Goal: Task Accomplishment & Management: Check status

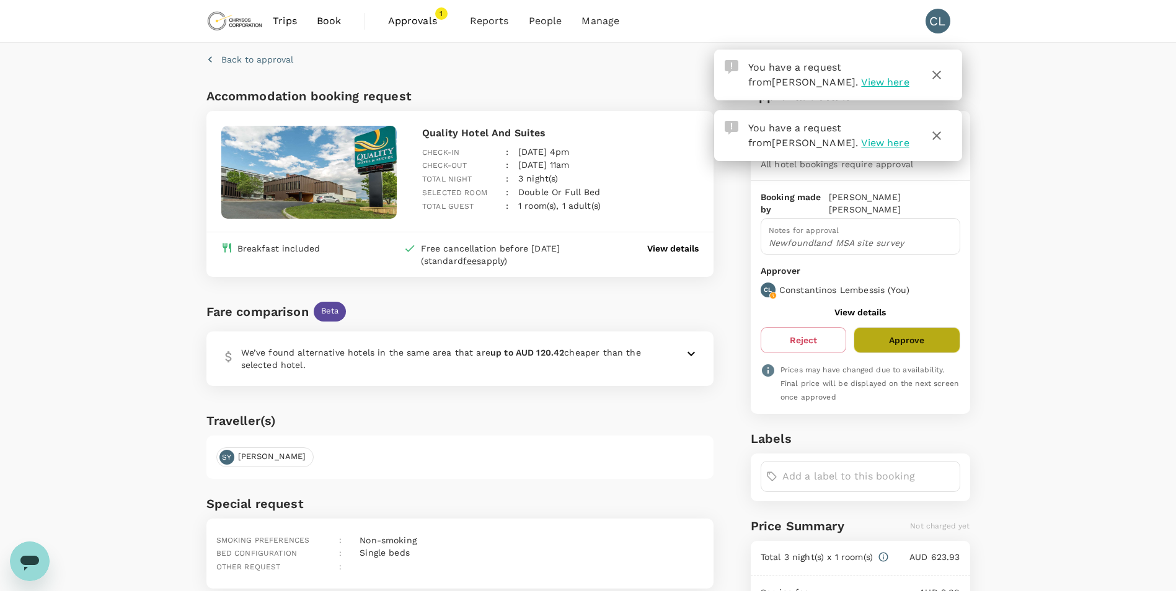
click at [952, 333] on button "Approve" at bounding box center [907, 340] width 106 height 26
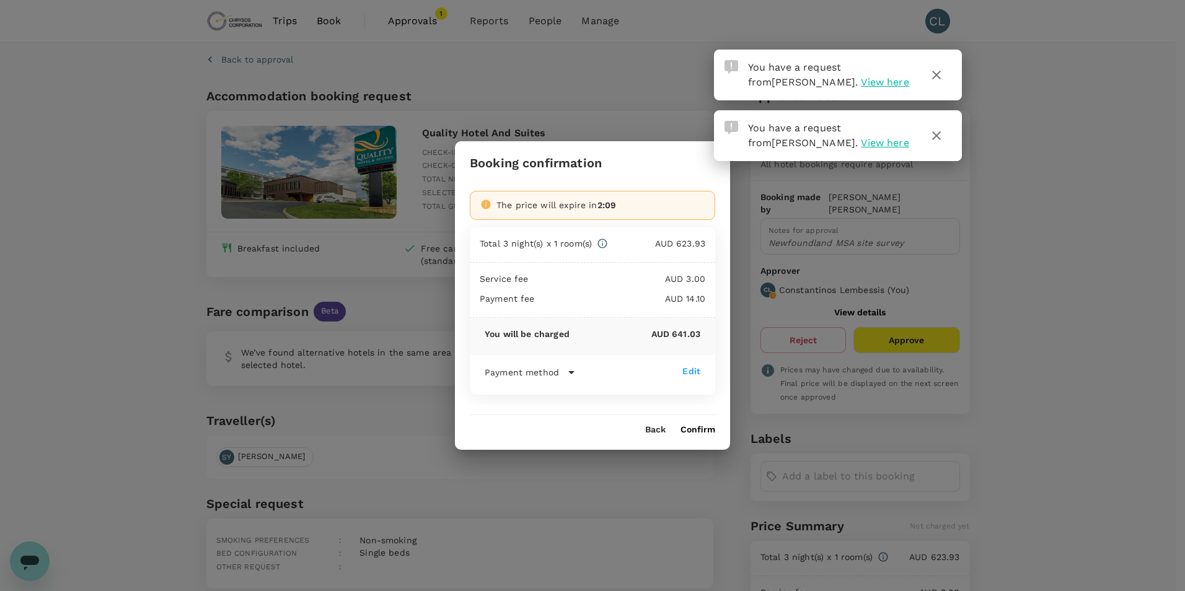
click at [687, 428] on button "Confirm" at bounding box center [698, 430] width 35 height 10
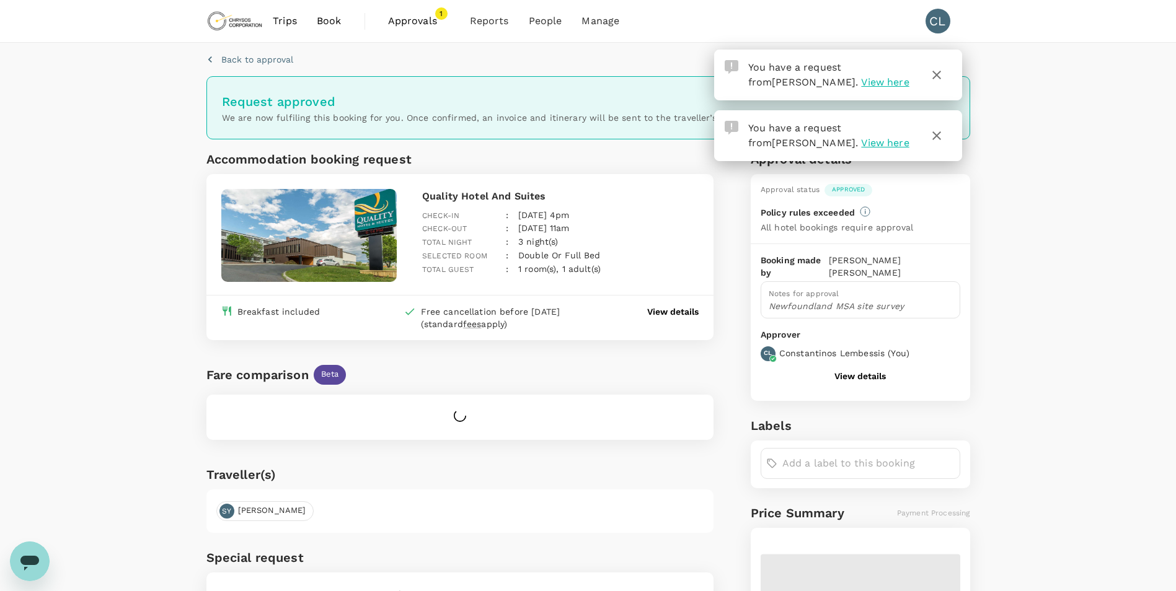
click at [410, 25] on span "Approvals" at bounding box center [419, 21] width 62 height 15
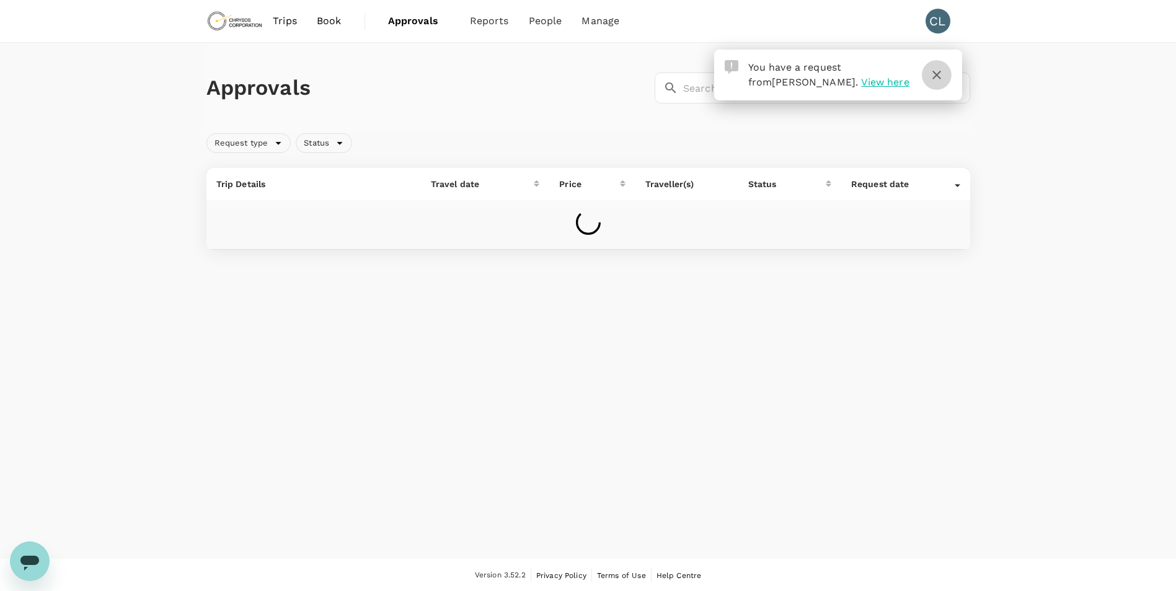
click at [940, 74] on icon "button" at bounding box center [936, 75] width 15 height 15
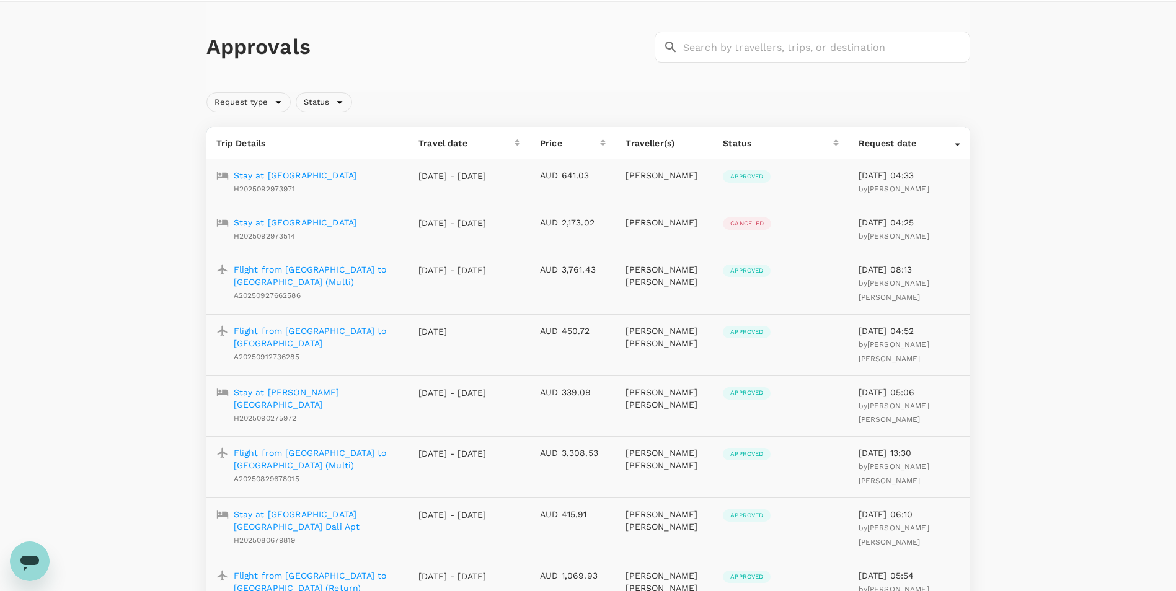
scroll to position [42, 0]
click at [451, 270] on p "[DATE] - [DATE]" at bounding box center [452, 269] width 68 height 12
click at [375, 270] on p "Flight from [GEOGRAPHIC_DATA] to [GEOGRAPHIC_DATA] (Multi)" at bounding box center [317, 275] width 166 height 25
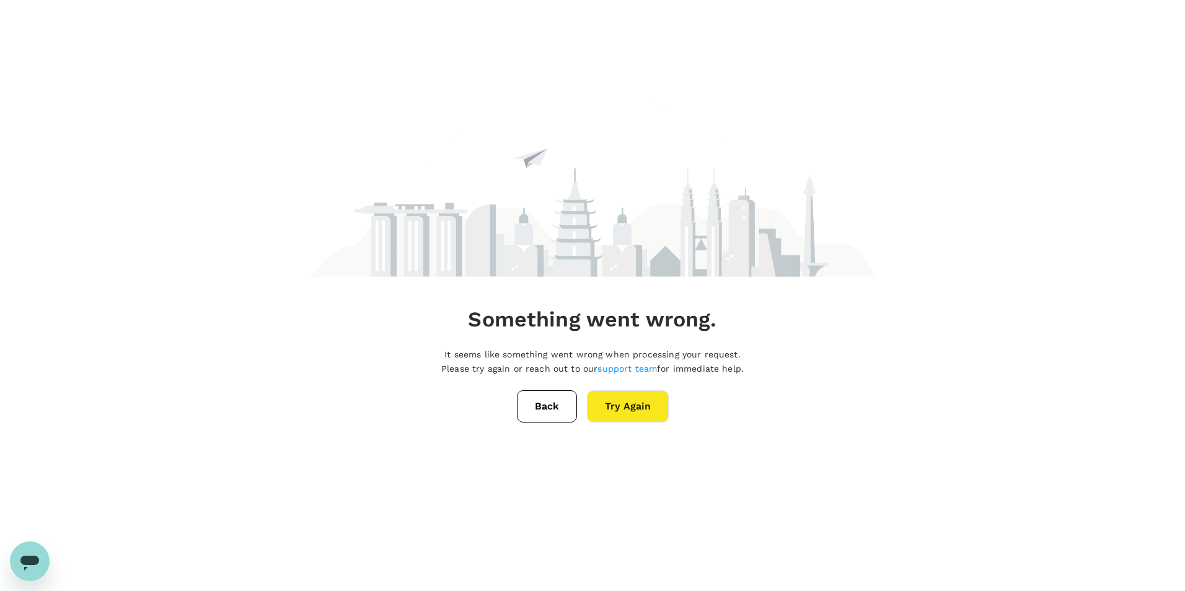
click at [549, 403] on button "Back" at bounding box center [547, 407] width 60 height 32
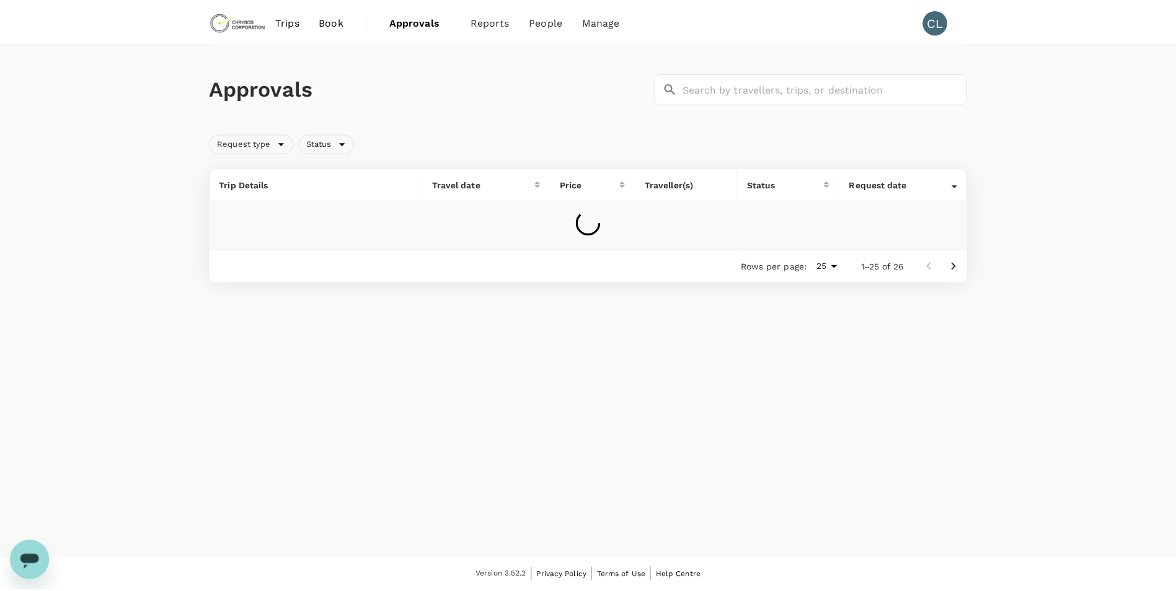
scroll to position [1, 0]
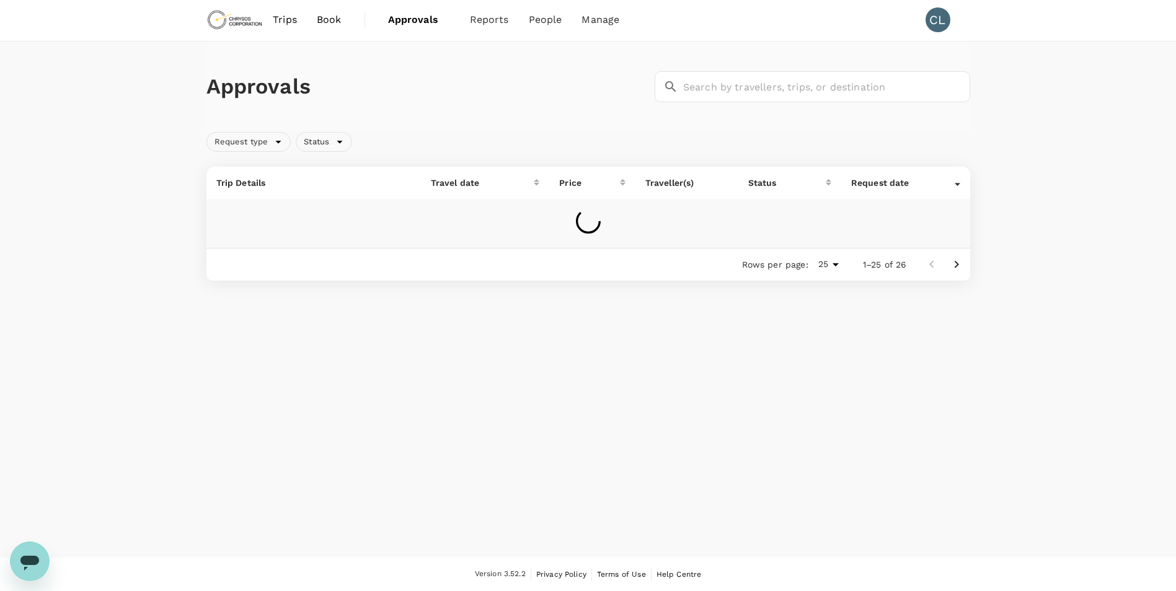
click at [282, 21] on span "Trips" at bounding box center [285, 19] width 24 height 15
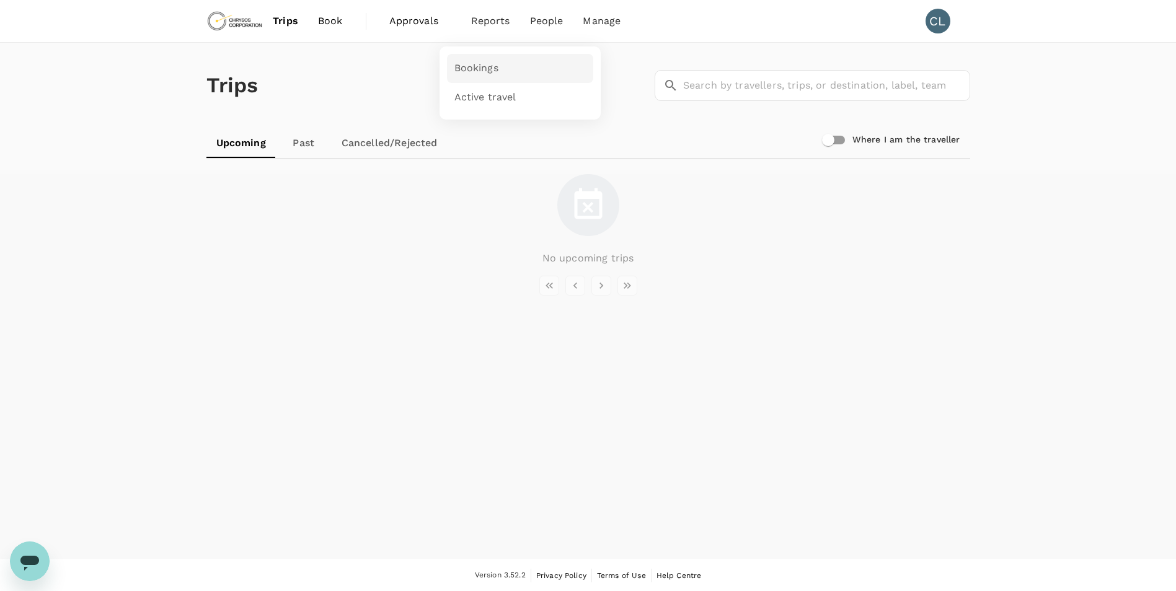
click at [490, 64] on span "Bookings" at bounding box center [476, 68] width 44 height 14
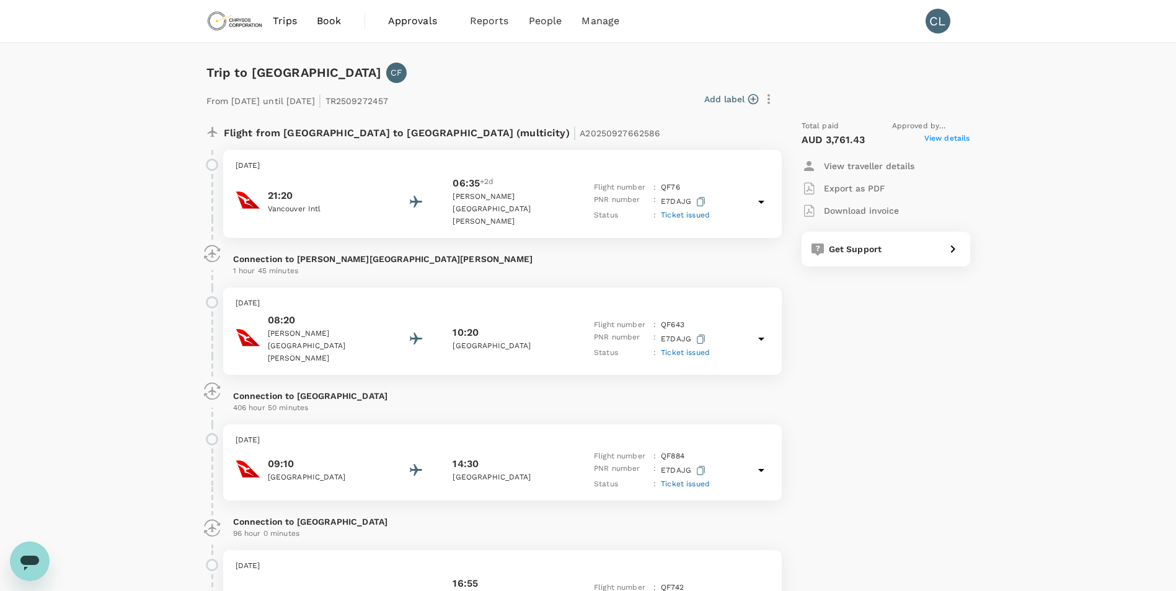
click at [950, 135] on span "View details" at bounding box center [947, 140] width 46 height 15
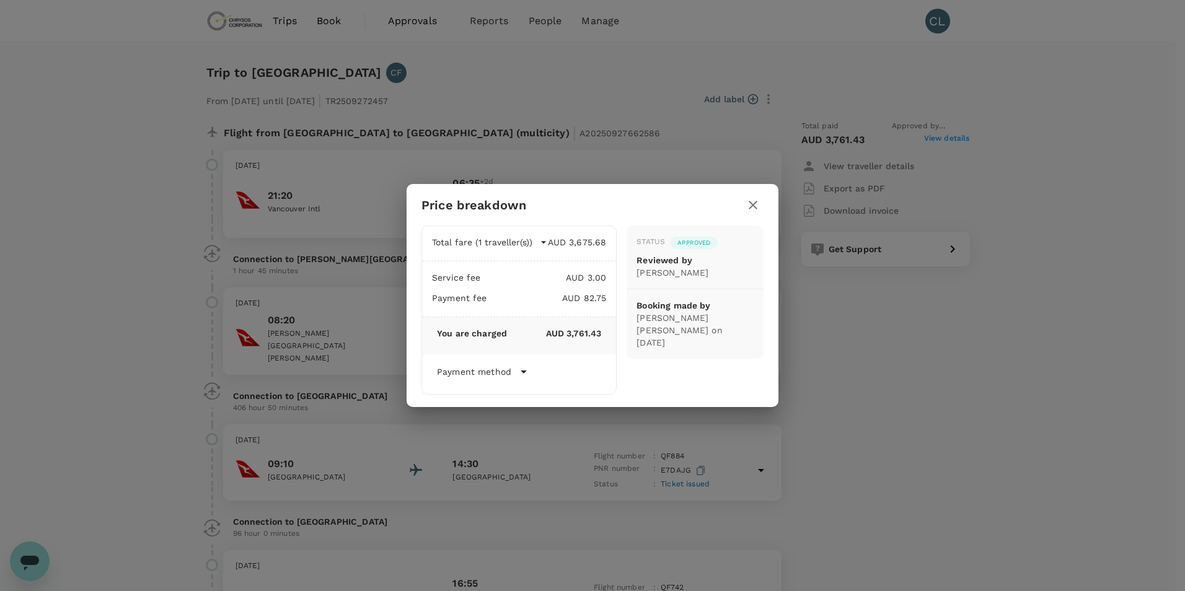
click at [755, 204] on icon "button" at bounding box center [753, 205] width 9 height 9
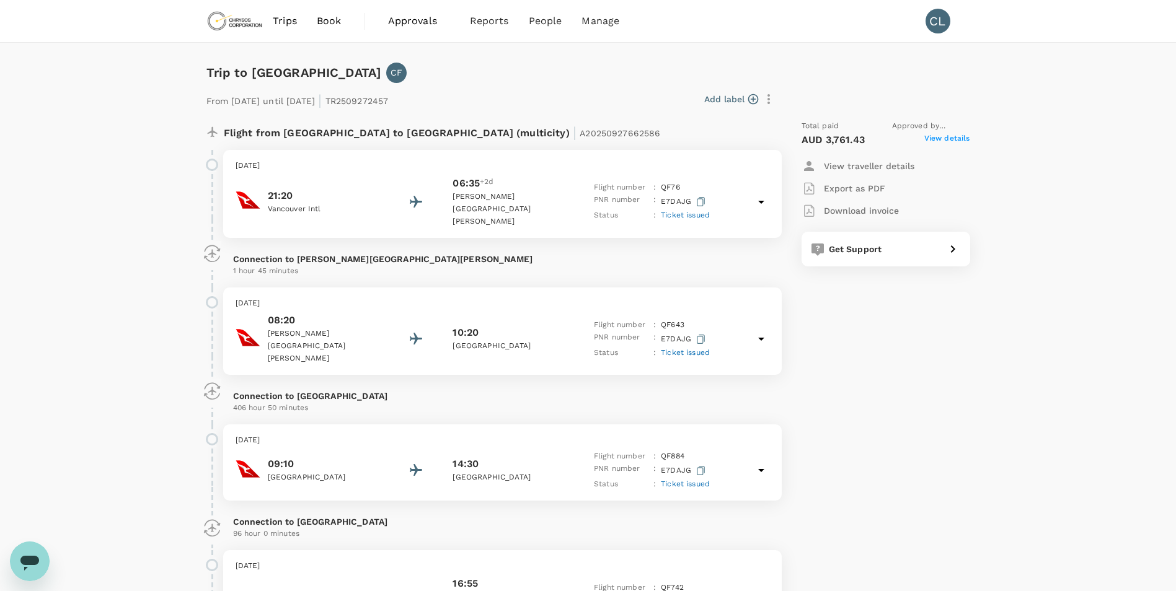
click at [394, 19] on span "Approvals" at bounding box center [419, 21] width 62 height 15
